Goal: Register for event/course

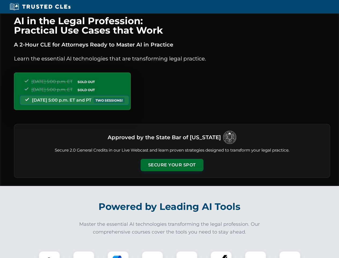
click at [172, 165] on button "Secure Your Spot" at bounding box center [172, 165] width 63 height 12
click at [49, 254] on img at bounding box center [50, 262] width 16 height 16
click at [84, 254] on div at bounding box center [83, 261] width 21 height 21
click at [118, 254] on div at bounding box center [117, 261] width 21 height 21
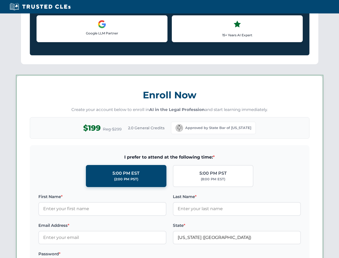
click at [187, 254] on label at bounding box center [237, 253] width 128 height 6
